Goal: Task Accomplishment & Management: Use online tool/utility

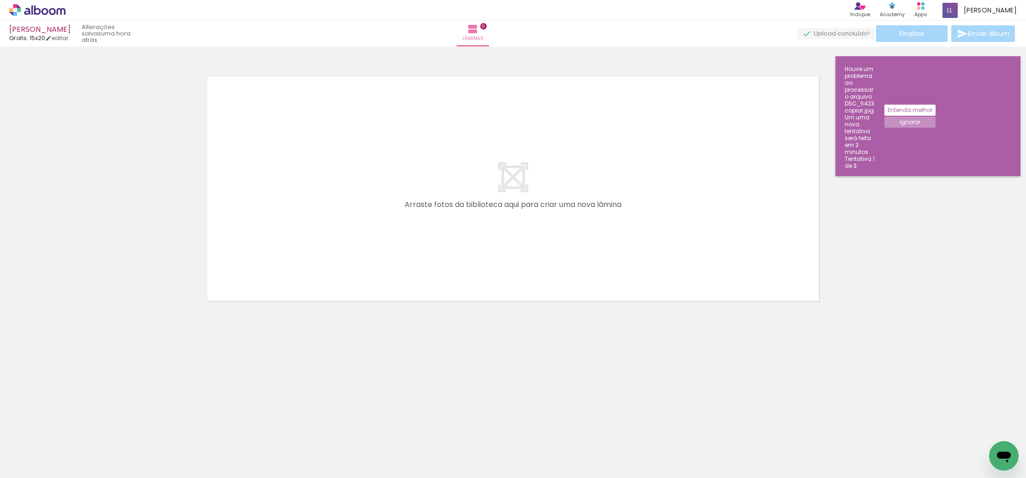
scroll to position [0, 553]
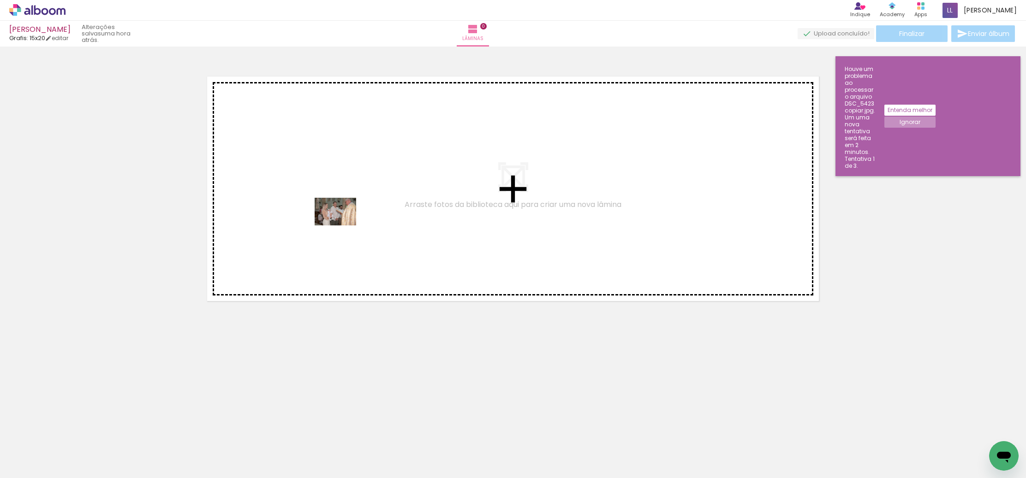
drag, startPoint x: 367, startPoint y: 449, endPoint x: 346, endPoint y: 246, distance: 204.1
click at [341, 220] on quentale-workspace at bounding box center [513, 239] width 1026 height 478
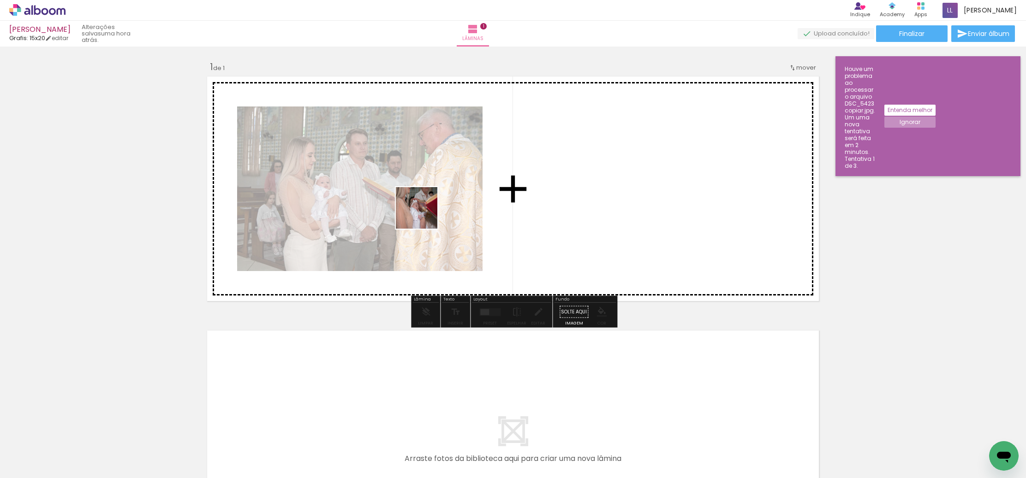
drag, startPoint x: 423, startPoint y: 447, endPoint x: 463, endPoint y: 395, distance: 64.8
click at [423, 210] on quentale-workspace at bounding box center [513, 239] width 1026 height 478
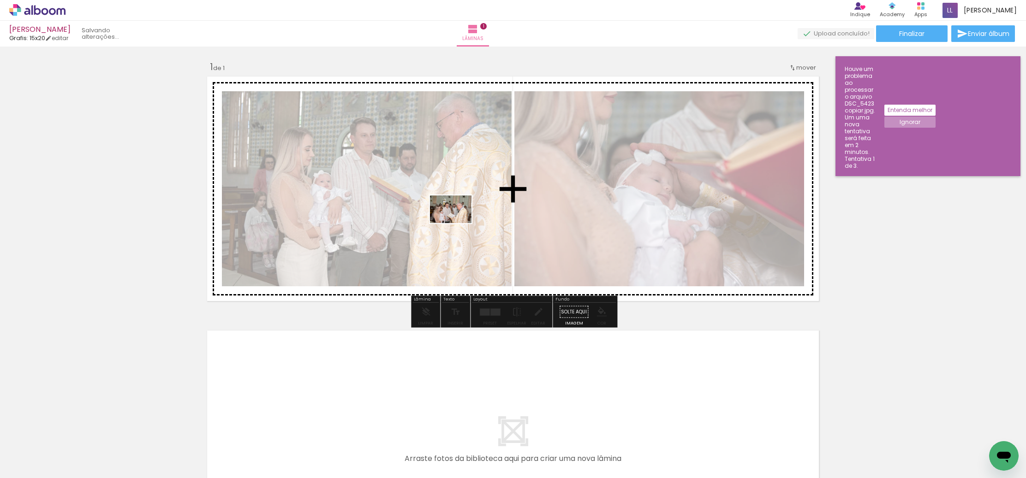
drag, startPoint x: 466, startPoint y: 450, endPoint x: 538, endPoint y: 342, distance: 129.9
click at [456, 209] on quentale-workspace at bounding box center [513, 239] width 1026 height 478
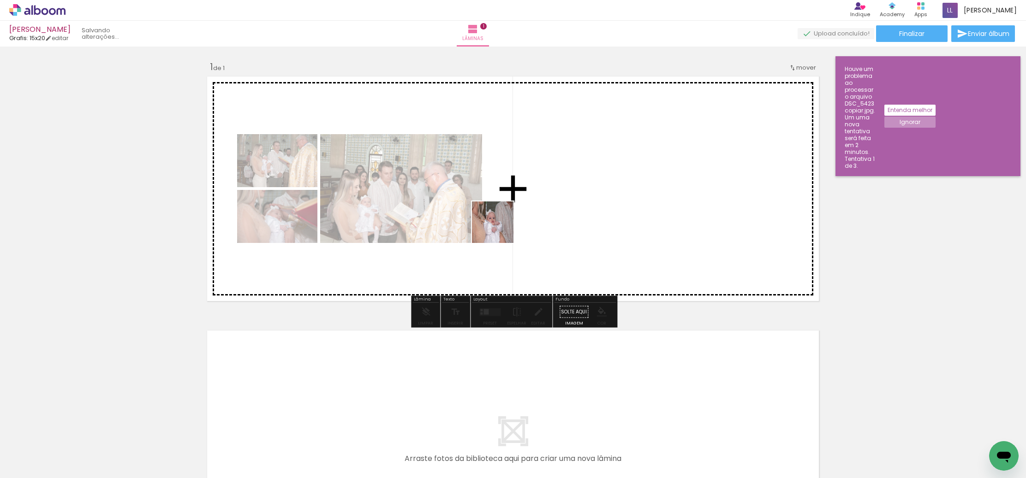
drag, startPoint x: 519, startPoint y: 443, endPoint x: 501, endPoint y: 236, distance: 208.0
click at [499, 223] on quentale-workspace at bounding box center [513, 239] width 1026 height 478
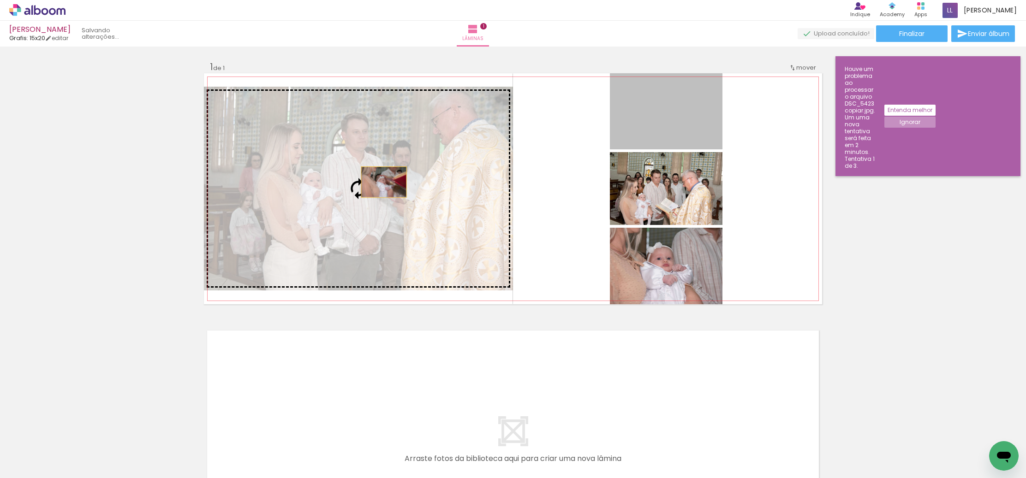
drag, startPoint x: 666, startPoint y: 104, endPoint x: 388, endPoint y: 184, distance: 289.9
click at [0, 0] on slot at bounding box center [0, 0] width 0 height 0
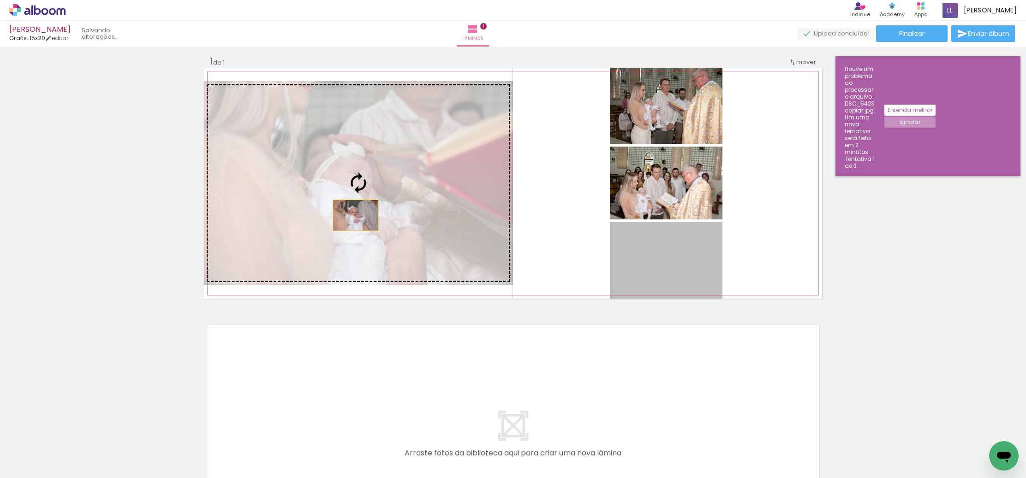
drag, startPoint x: 664, startPoint y: 264, endPoint x: 361, endPoint y: 215, distance: 307.1
click at [0, 0] on slot at bounding box center [0, 0] width 0 height 0
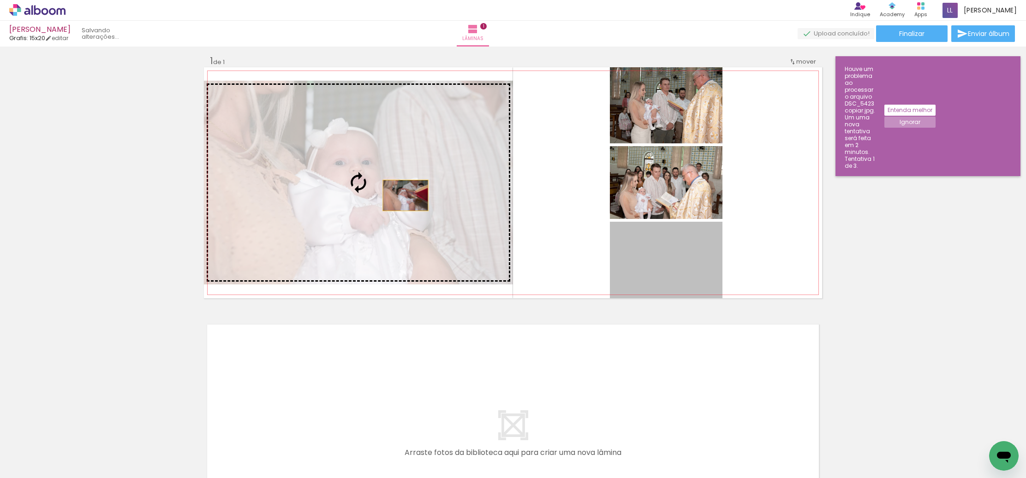
drag, startPoint x: 671, startPoint y: 262, endPoint x: 406, endPoint y: 196, distance: 273.8
click at [0, 0] on slot at bounding box center [0, 0] width 0 height 0
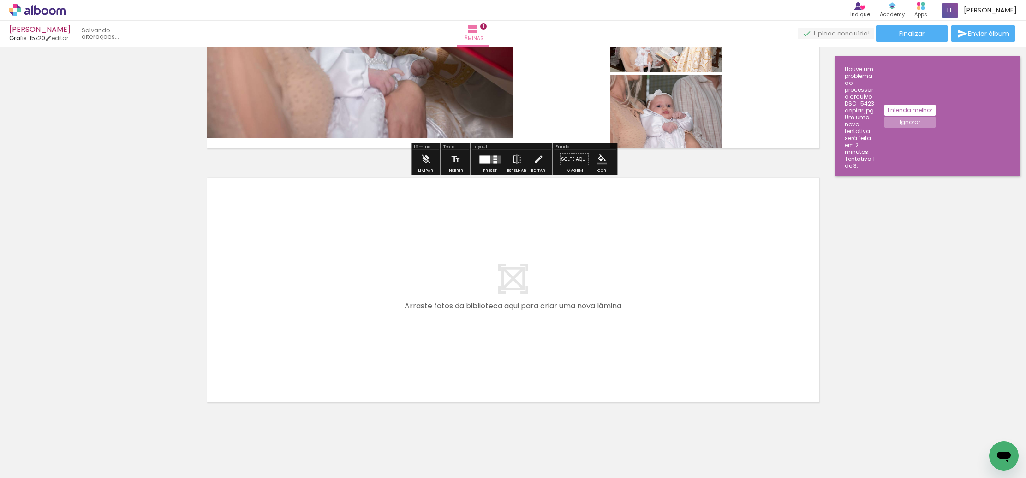
scroll to position [170, 0]
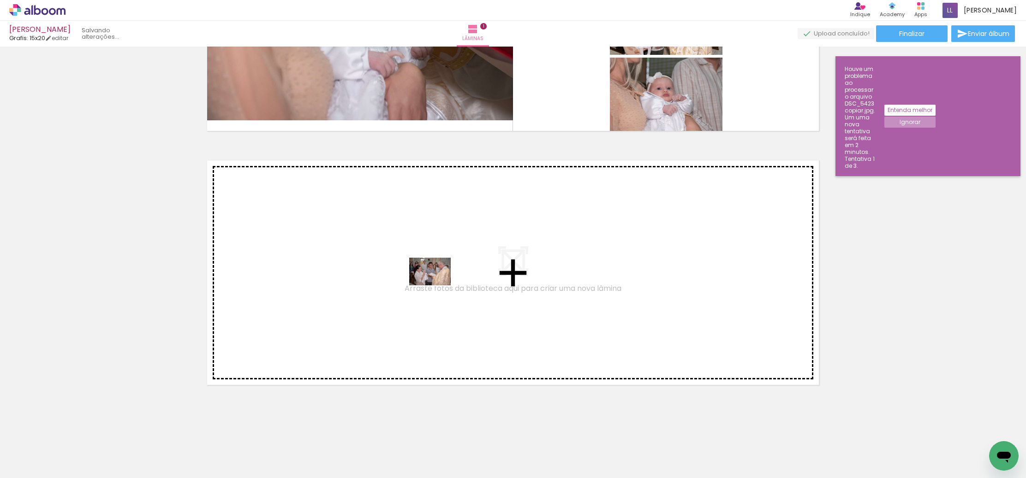
click at [407, 274] on quentale-workspace at bounding box center [513, 239] width 1026 height 478
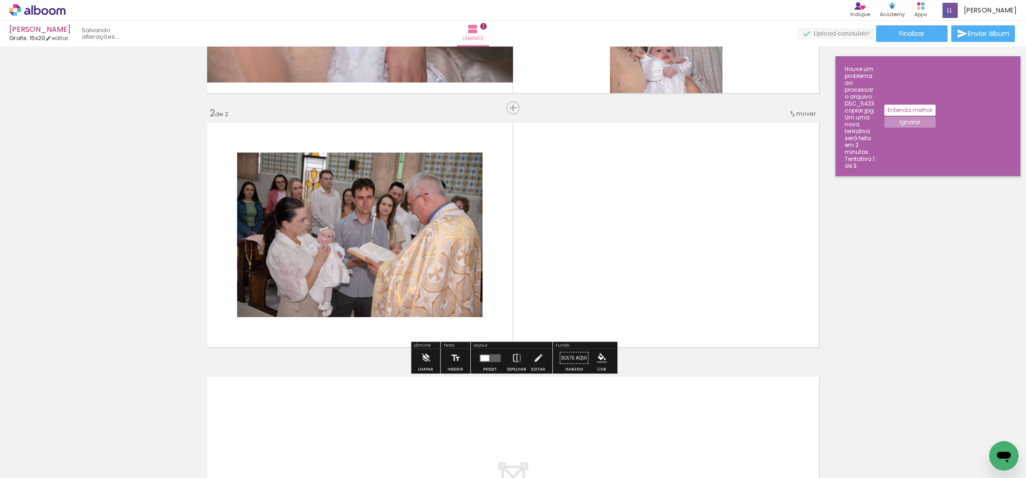
scroll to position [209, 0]
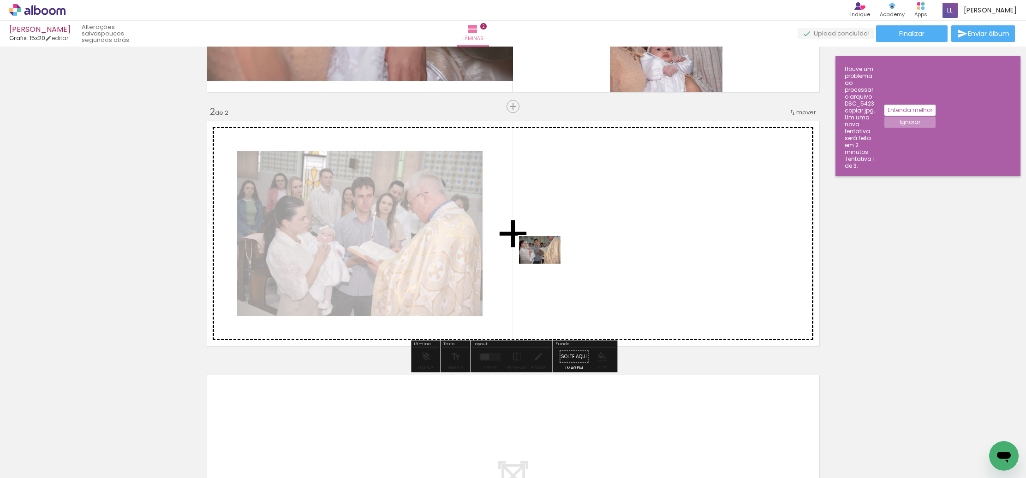
click at [547, 266] on quentale-workspace at bounding box center [513, 239] width 1026 height 478
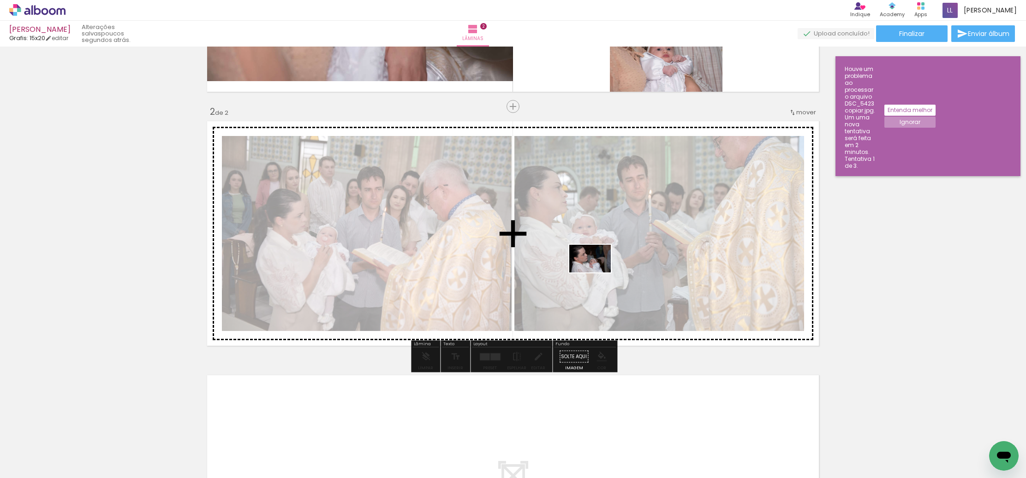
drag, startPoint x: 655, startPoint y: 395, endPoint x: 650, endPoint y: 313, distance: 82.7
click at [597, 272] on quentale-workspace at bounding box center [513, 239] width 1026 height 478
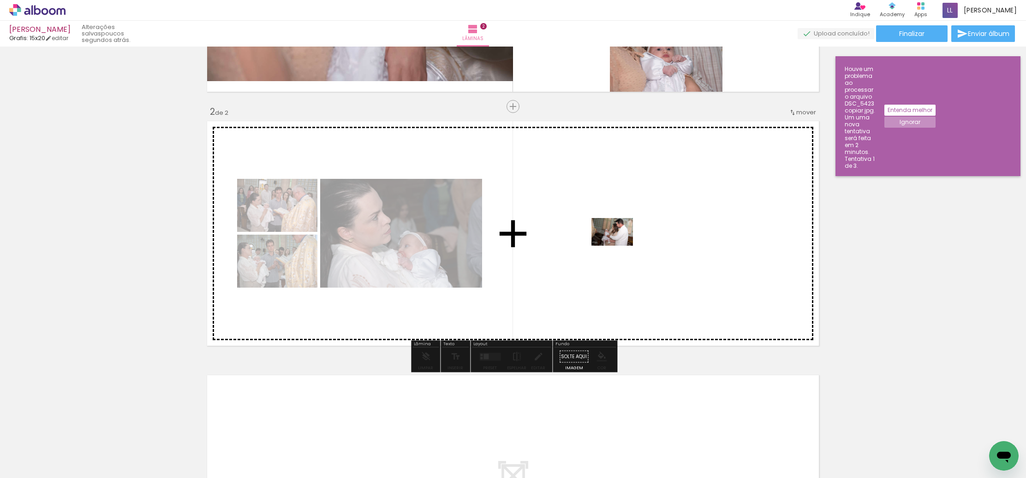
drag, startPoint x: 727, startPoint y: 443, endPoint x: 619, endPoint y: 247, distance: 224.2
click at [619, 247] on quentale-workspace at bounding box center [513, 239] width 1026 height 478
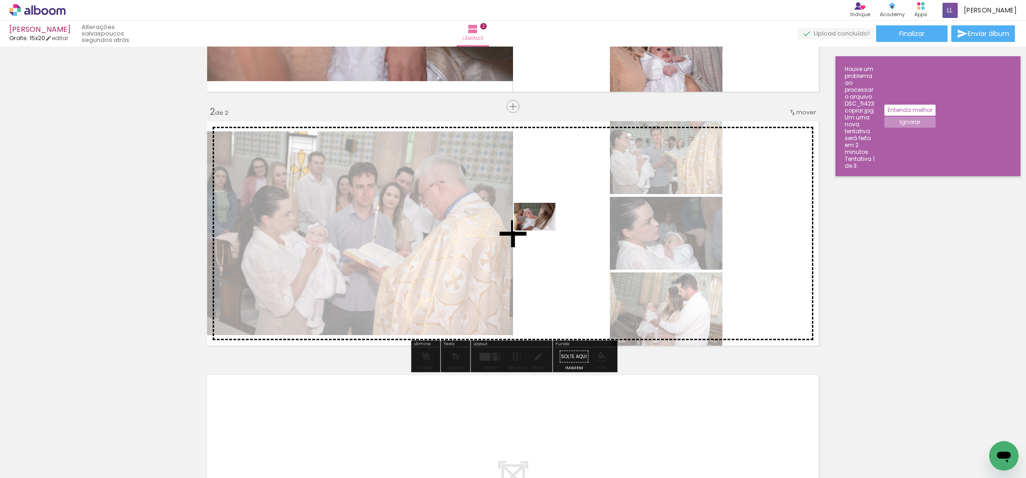
drag, startPoint x: 776, startPoint y: 447, endPoint x: 541, endPoint y: 234, distance: 316.9
click at [541, 232] on quentale-workspace at bounding box center [513, 239] width 1026 height 478
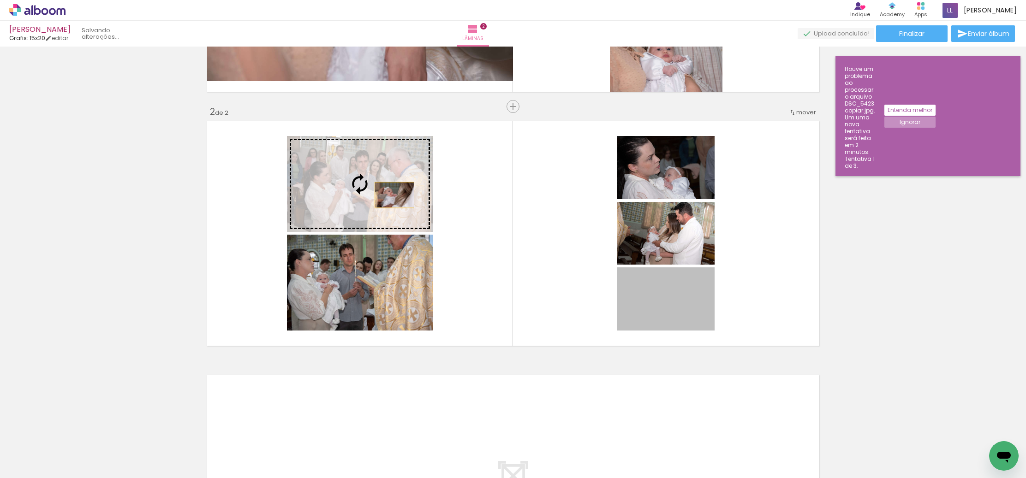
drag, startPoint x: 679, startPoint y: 297, endPoint x: 399, endPoint y: 218, distance: 290.6
click at [0, 0] on slot at bounding box center [0, 0] width 0 height 0
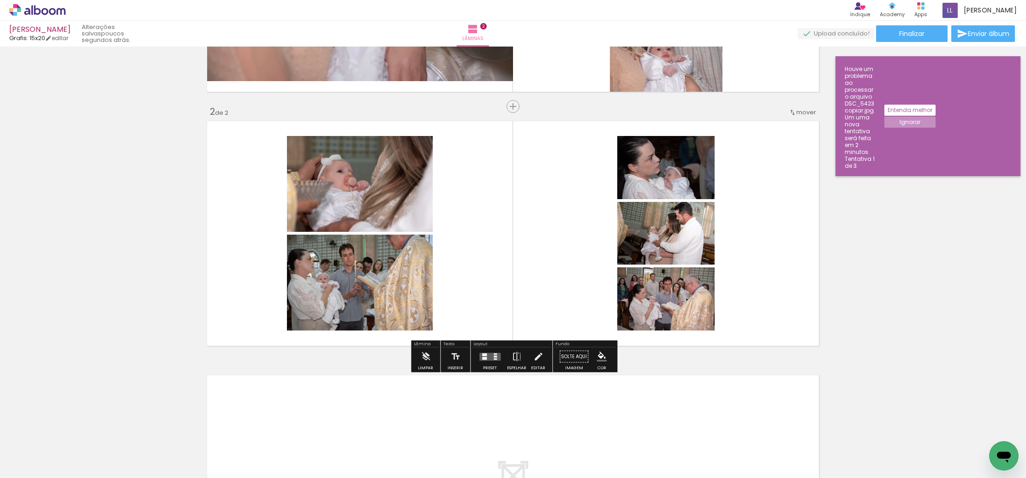
click at [486, 364] on div at bounding box center [490, 357] width 25 height 18
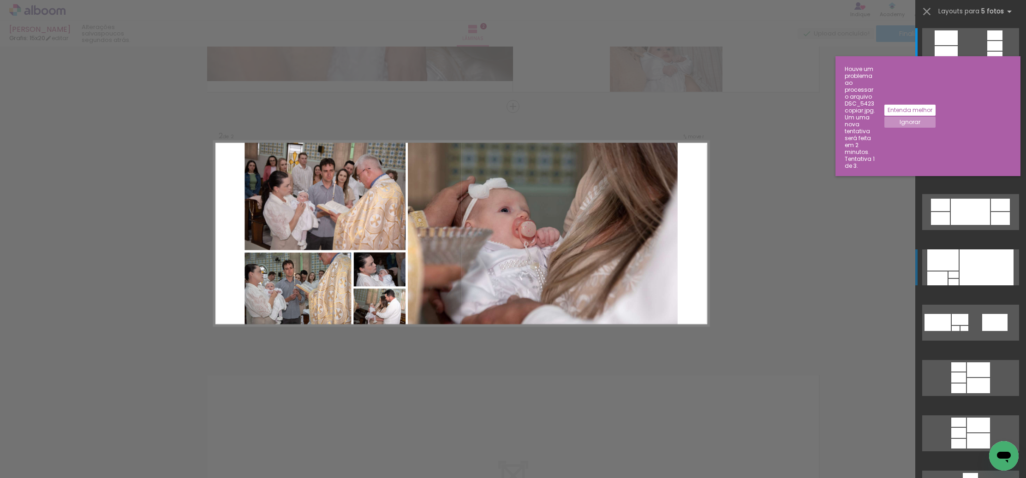
click at [982, 272] on div at bounding box center [987, 268] width 54 height 36
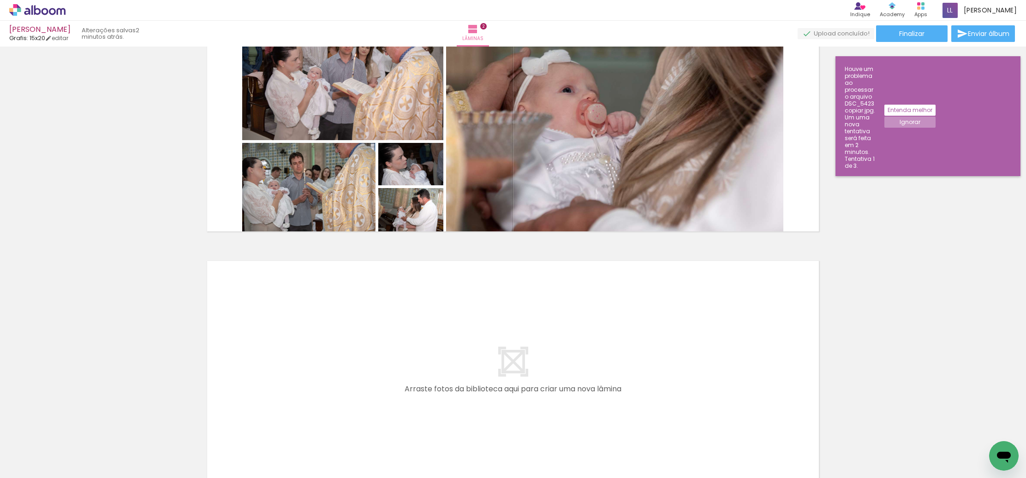
scroll to position [0, 840]
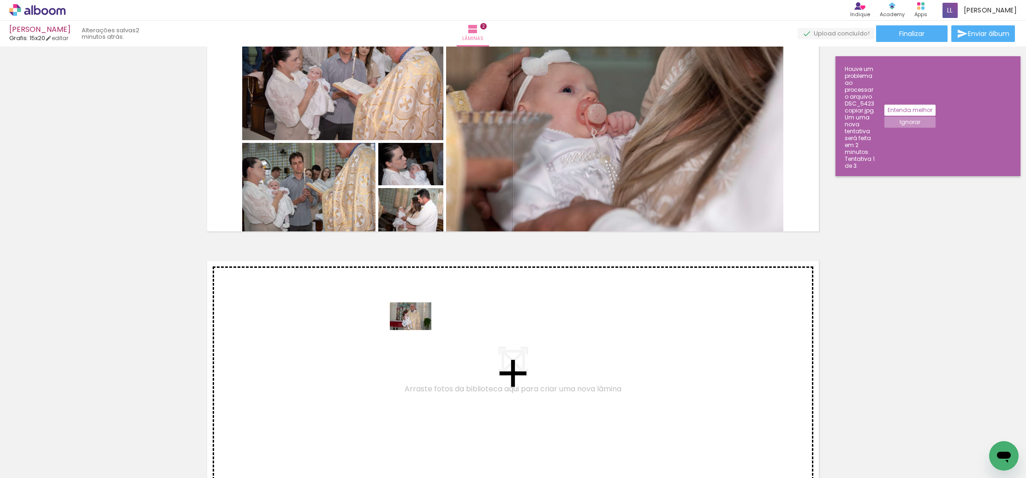
click at [418, 331] on quentale-workspace at bounding box center [513, 239] width 1026 height 478
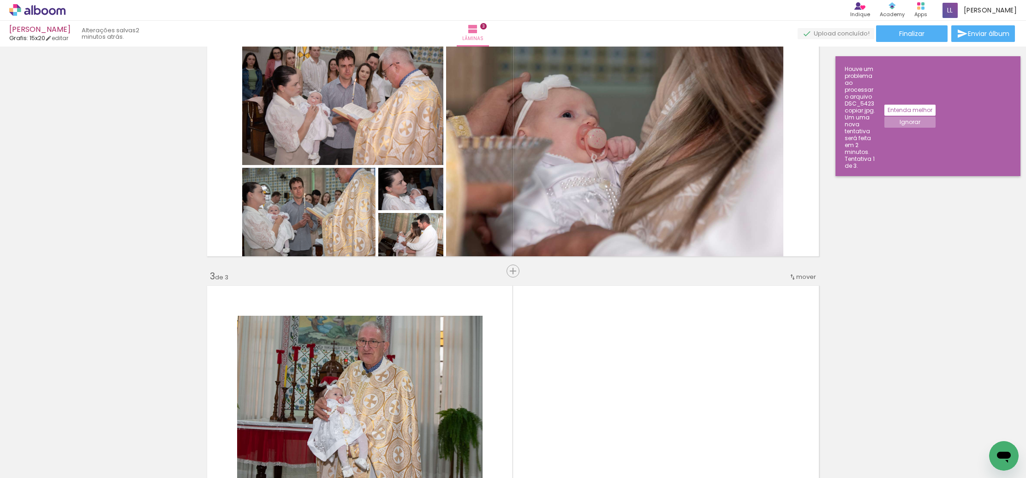
scroll to position [300, 0]
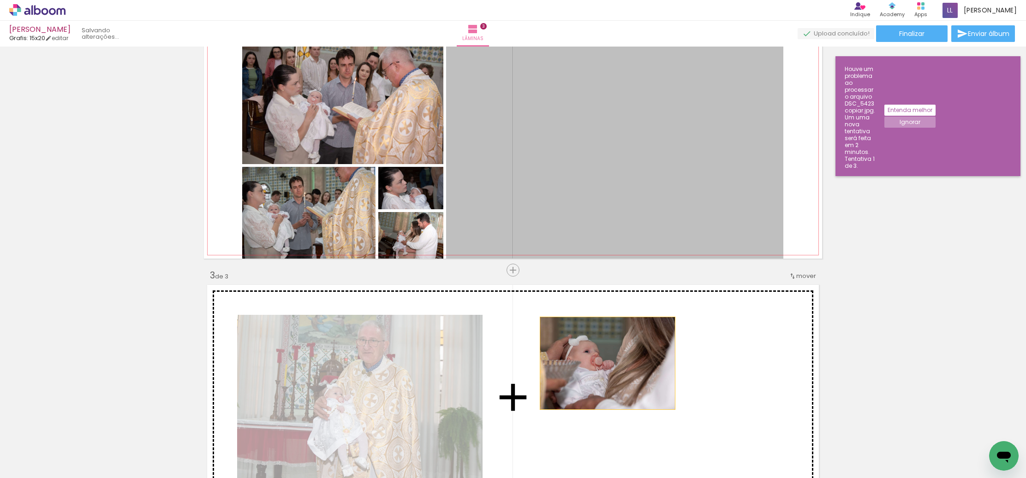
drag, startPoint x: 578, startPoint y: 139, endPoint x: 610, endPoint y: 361, distance: 224.7
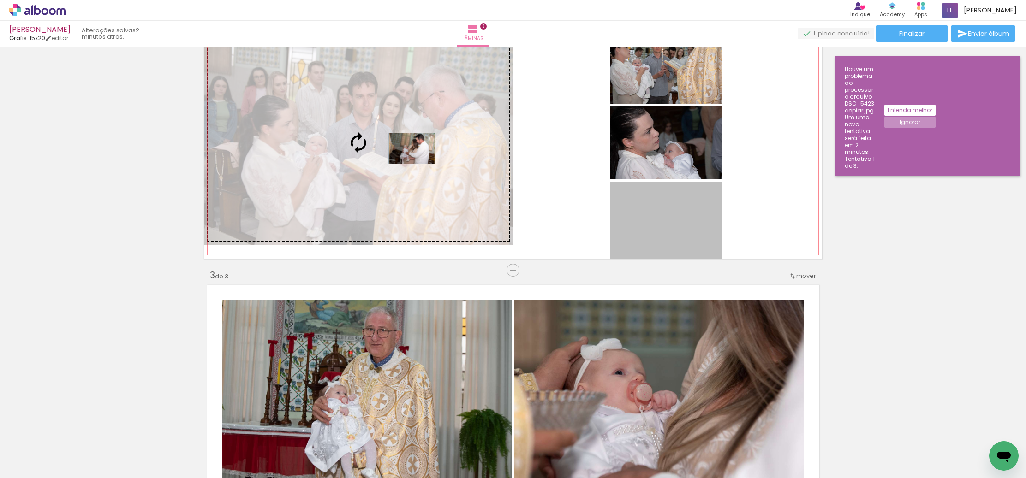
drag, startPoint x: 676, startPoint y: 227, endPoint x: 411, endPoint y: 149, distance: 276.6
click at [0, 0] on slot at bounding box center [0, 0] width 0 height 0
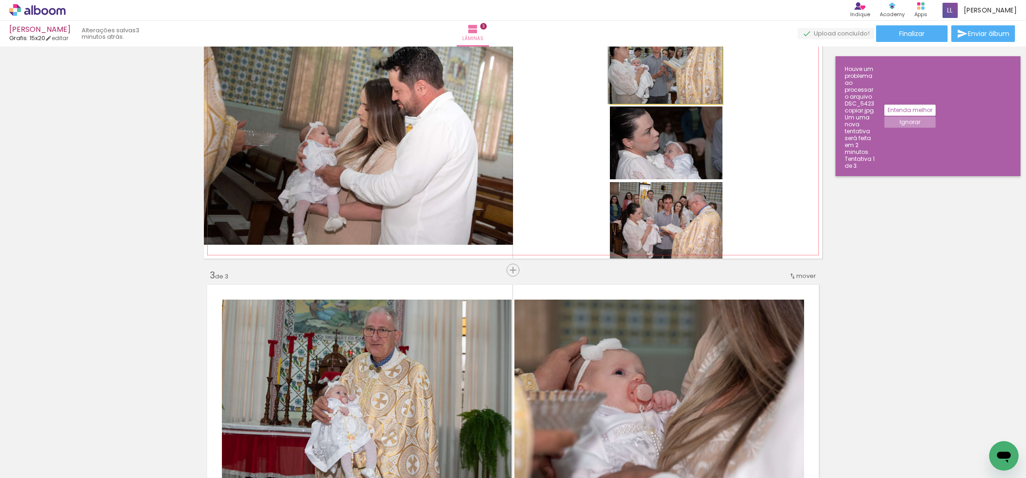
drag, startPoint x: 679, startPoint y: 74, endPoint x: 674, endPoint y: 79, distance: 7.5
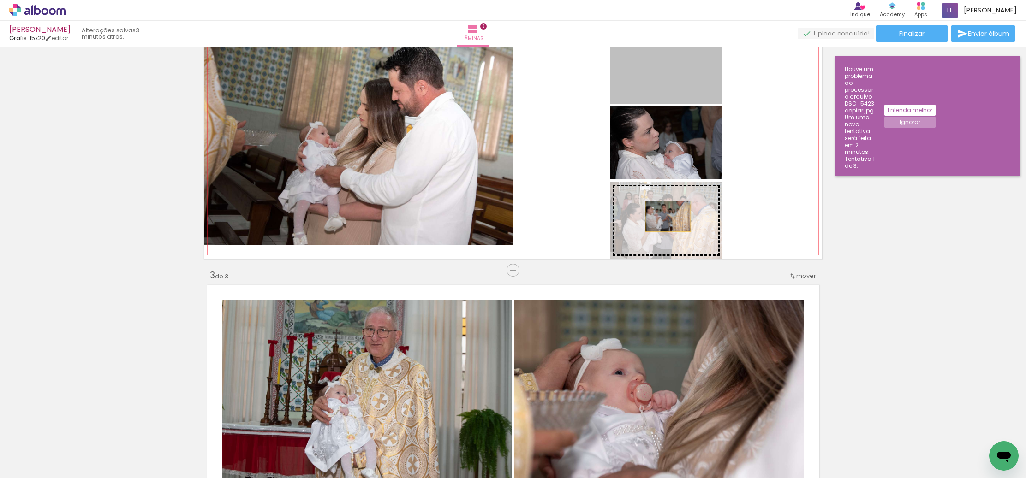
drag, startPoint x: 663, startPoint y: 71, endPoint x: 668, endPoint y: 216, distance: 145.4
click at [0, 0] on slot at bounding box center [0, 0] width 0 height 0
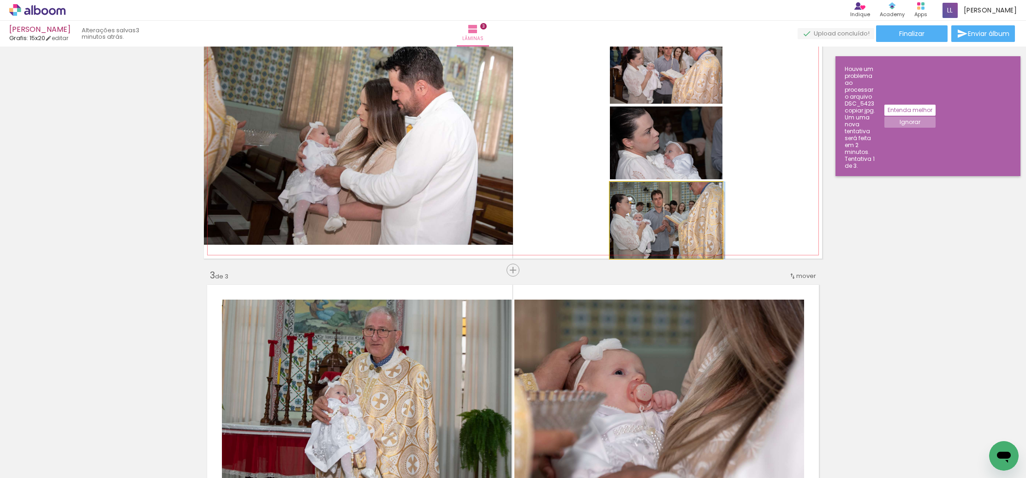
click at [680, 223] on div at bounding box center [667, 220] width 115 height 77
drag, startPoint x: 665, startPoint y: 83, endPoint x: 664, endPoint y: 91, distance: 8.4
click at [664, 91] on div at bounding box center [666, 66] width 114 height 76
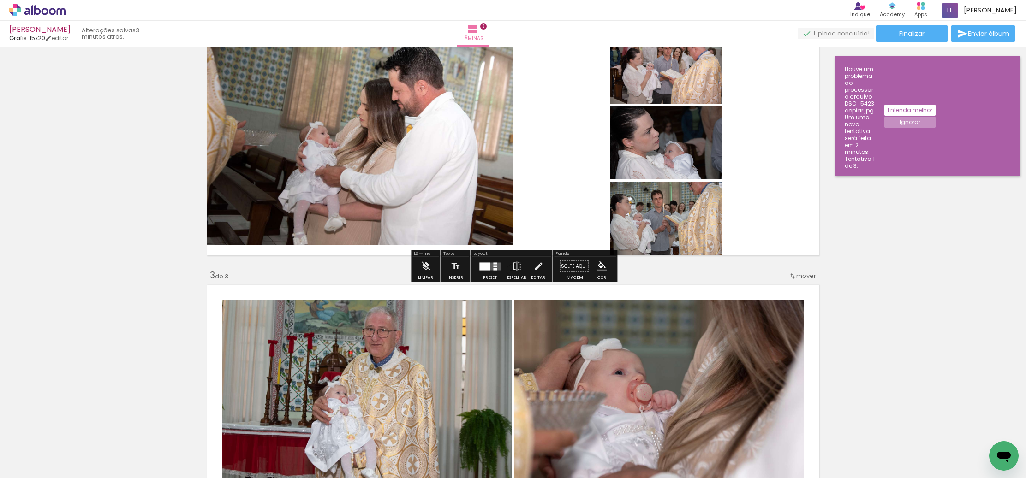
drag, startPoint x: 489, startPoint y: 267, endPoint x: 499, endPoint y: 269, distance: 10.4
click at [489, 267] on quentale-layouter at bounding box center [489, 267] width 21 height 8
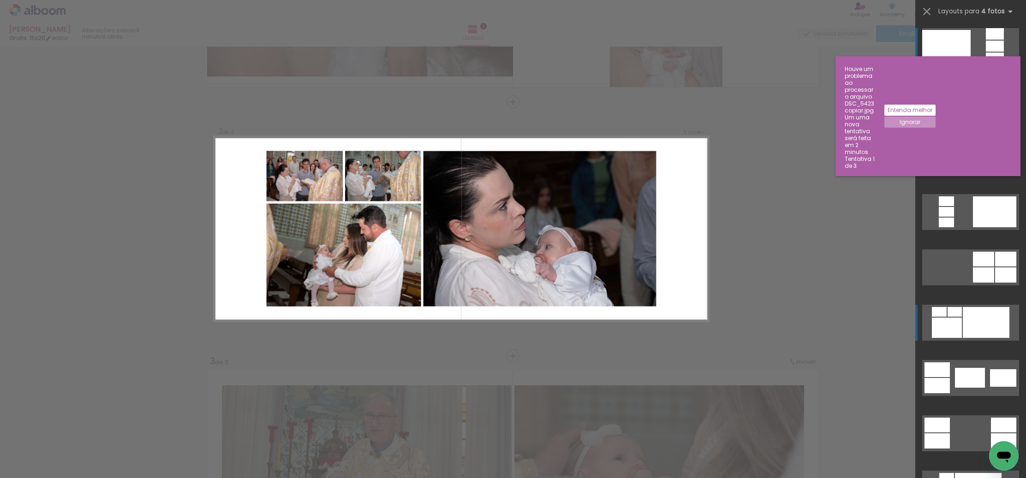
scroll to position [209, 0]
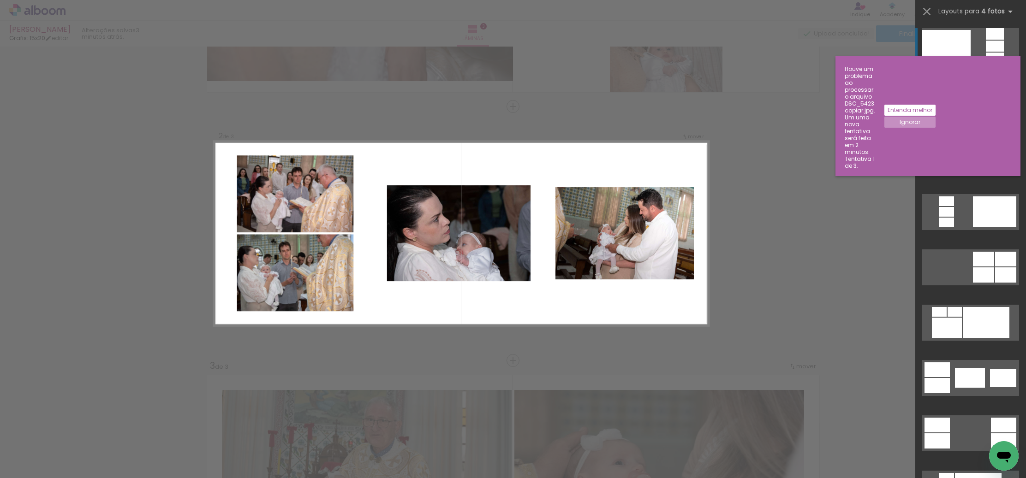
drag, startPoint x: 978, startPoint y: 376, endPoint x: 955, endPoint y: 358, distance: 28.3
click at [978, 376] on div at bounding box center [970, 378] width 30 height 20
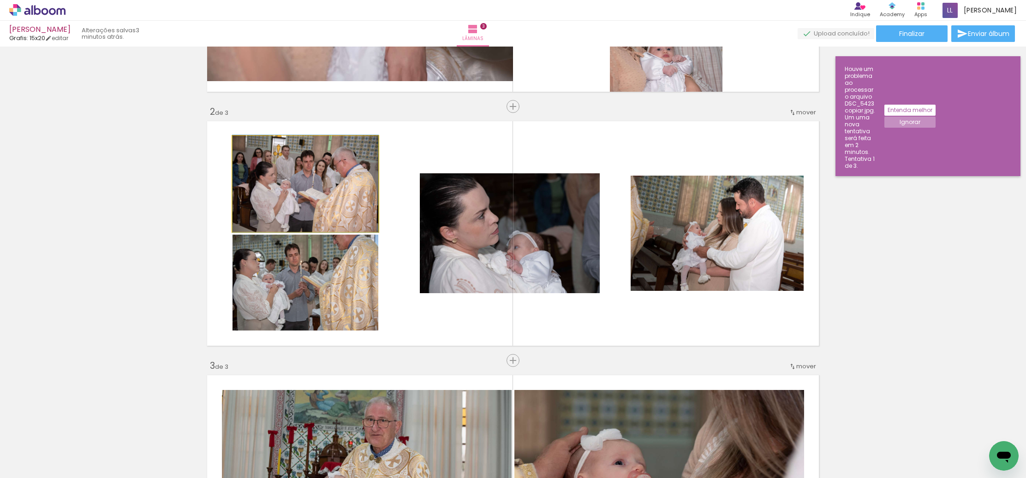
click at [313, 176] on div at bounding box center [306, 183] width 146 height 97
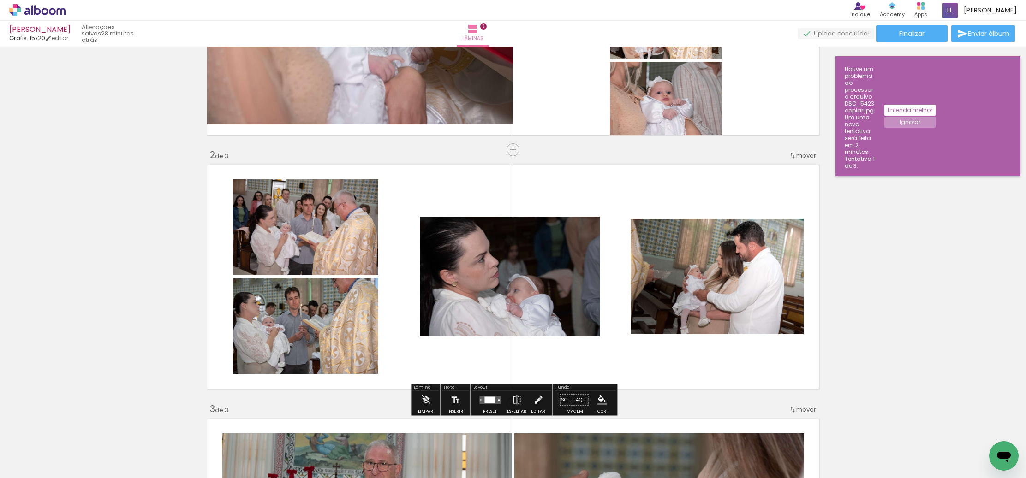
scroll to position [166, 0]
